Goal: Information Seeking & Learning: Learn about a topic

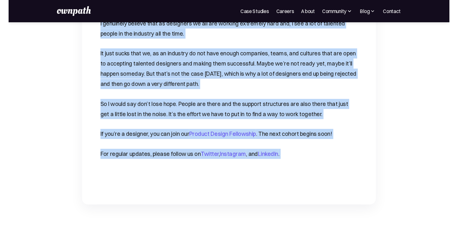
scroll to position [2086, 0]
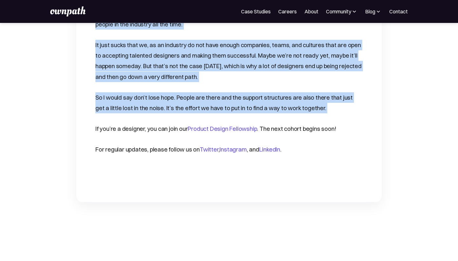
drag, startPoint x: 96, startPoint y: 96, endPoint x: 328, endPoint y: 85, distance: 231.9
copy div "L. Ips dol sit ame cons adipis? E seddoeiu te incidi’u la 3816, etd M ali enima…"
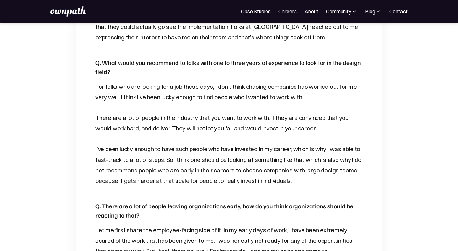
scroll to position [707, 0]
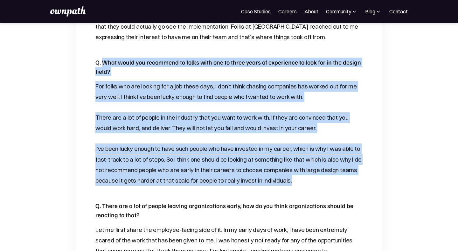
drag, startPoint x: 102, startPoint y: 57, endPoint x: 300, endPoint y: 175, distance: 230.7
copy div "What would you recommend to folks with one to three years of experience to look…"
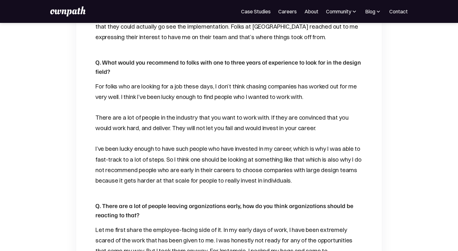
click at [136, 126] on p "There are a lot of people in the industry that you want to work with. If they a…" at bounding box center [228, 122] width 267 height 21
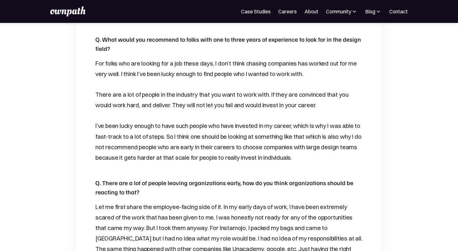
scroll to position [732, 0]
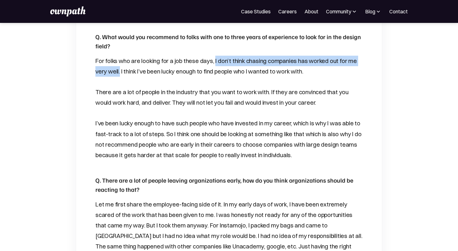
drag, startPoint x: 211, startPoint y: 58, endPoint x: 120, endPoint y: 69, distance: 92.2
click at [120, 69] on p "For folks who are looking for a job these days, I don’t think chasing companies…" at bounding box center [228, 66] width 267 height 21
copy p "I don’t think chasing companies has worked out for me very well."
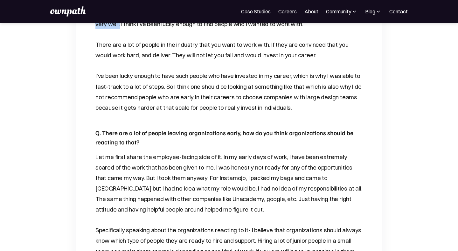
scroll to position [783, 0]
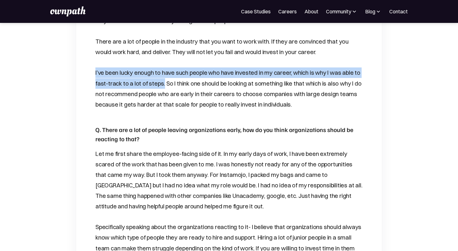
drag, startPoint x: 94, startPoint y: 69, endPoint x: 160, endPoint y: 81, distance: 67.9
copy p "I’ve been lucky enough to have such people who have invested in my career, whic…"
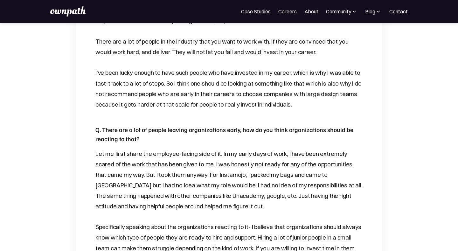
click at [187, 92] on p "I’ve been lucky enough to have such people who have invested in my career, whic…" at bounding box center [228, 88] width 267 height 42
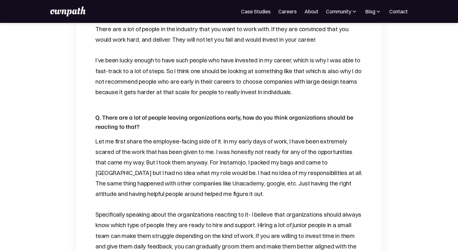
scroll to position [798, 0]
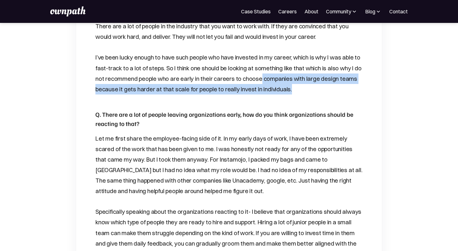
drag, startPoint x: 248, startPoint y: 75, endPoint x: 287, endPoint y: 87, distance: 40.4
click at [287, 87] on p "I’ve been lucky enough to have such people who have invested in my career, whic…" at bounding box center [228, 73] width 267 height 42
copy p "companies with large design teams because it gets harder at that scale for peop…"
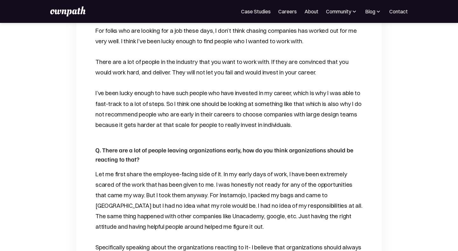
scroll to position [762, 0]
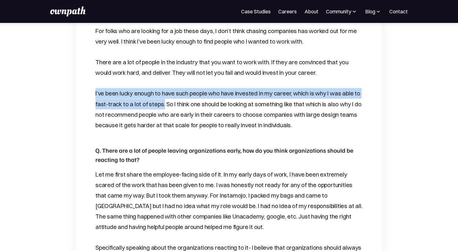
drag, startPoint x: 96, startPoint y: 89, endPoint x: 161, endPoint y: 100, distance: 65.8
click at [161, 100] on p "I’ve been lucky enough to have such people who have invested in my career, whic…" at bounding box center [228, 109] width 267 height 42
copy p "I’ve been lucky enough to have such people who have invested in my career, whic…"
